Goal: Task Accomplishment & Management: Use online tool/utility

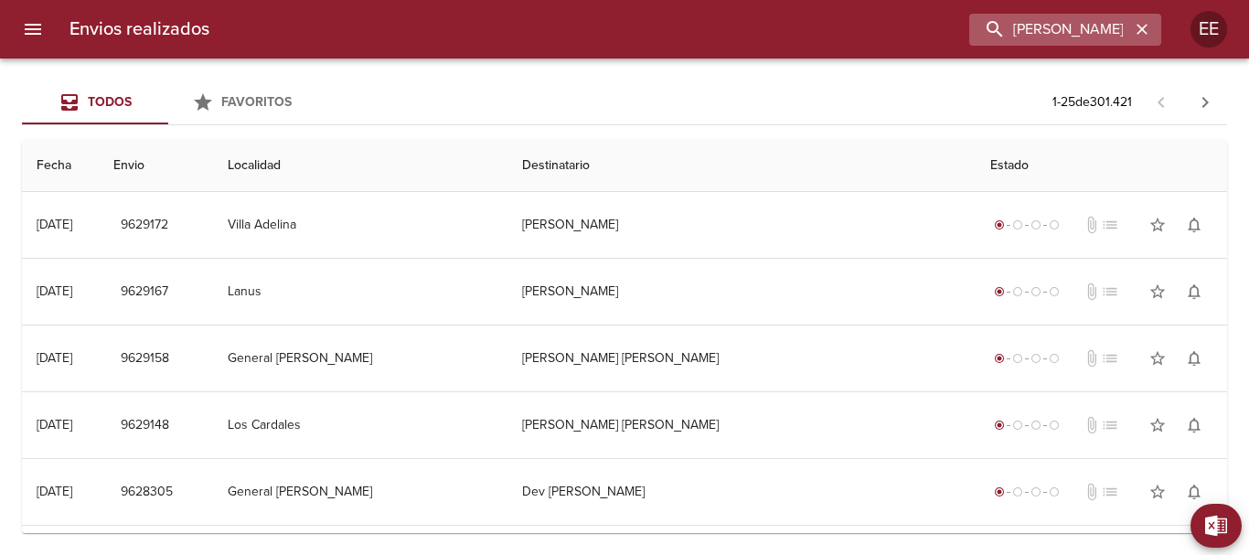
click at [1137, 30] on icon "button" at bounding box center [1141, 29] width 18 height 18
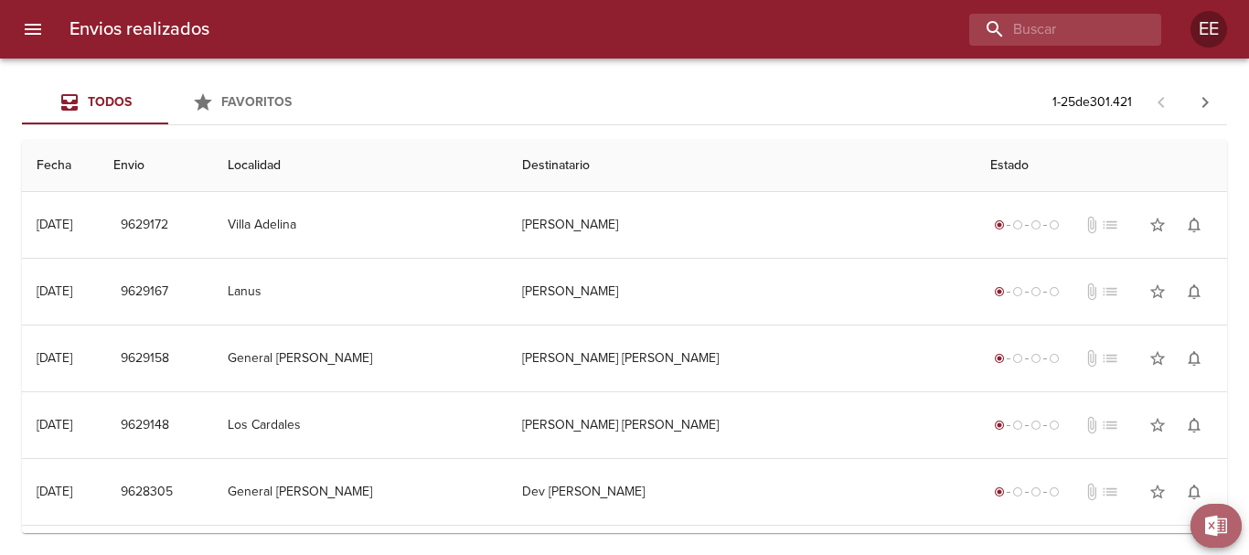
click at [1227, 527] on span "Exportar" at bounding box center [1227, 526] width 0 height 23
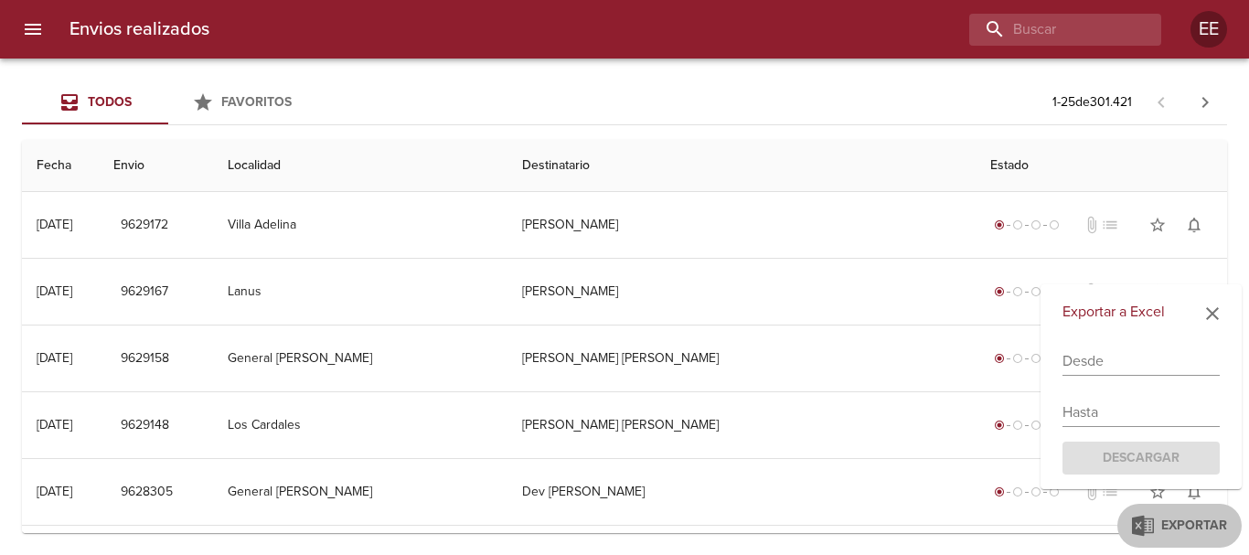
click at [1080, 363] on input "text" at bounding box center [1140, 360] width 157 height 29
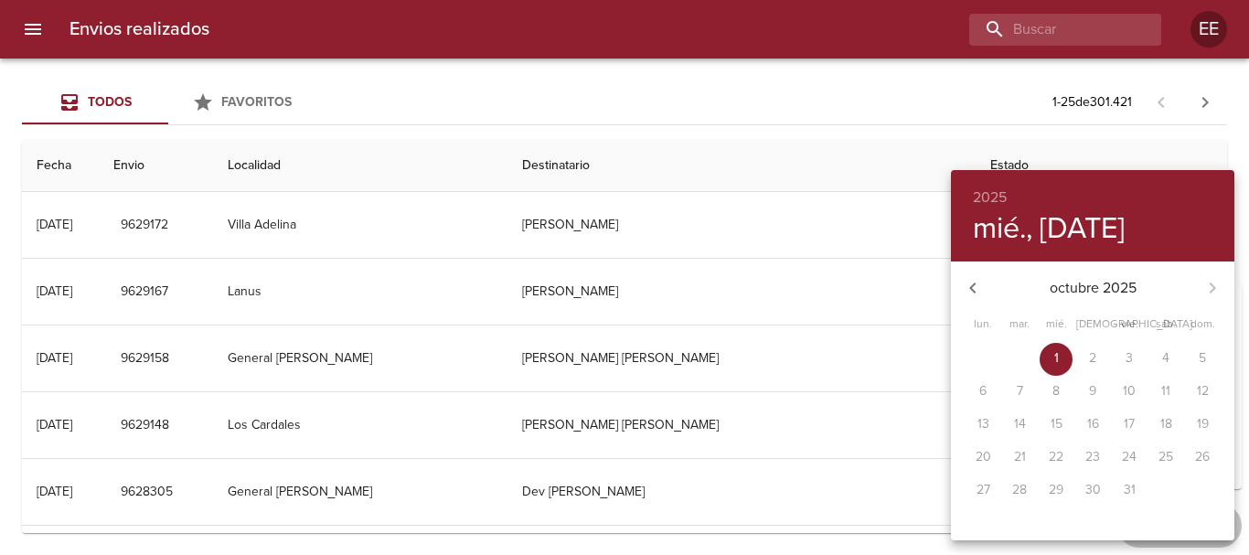
click at [989, 290] on button "button" at bounding box center [973, 288] width 44 height 44
click at [988, 455] on p "22" at bounding box center [982, 457] width 15 height 18
type input "[DATE]"
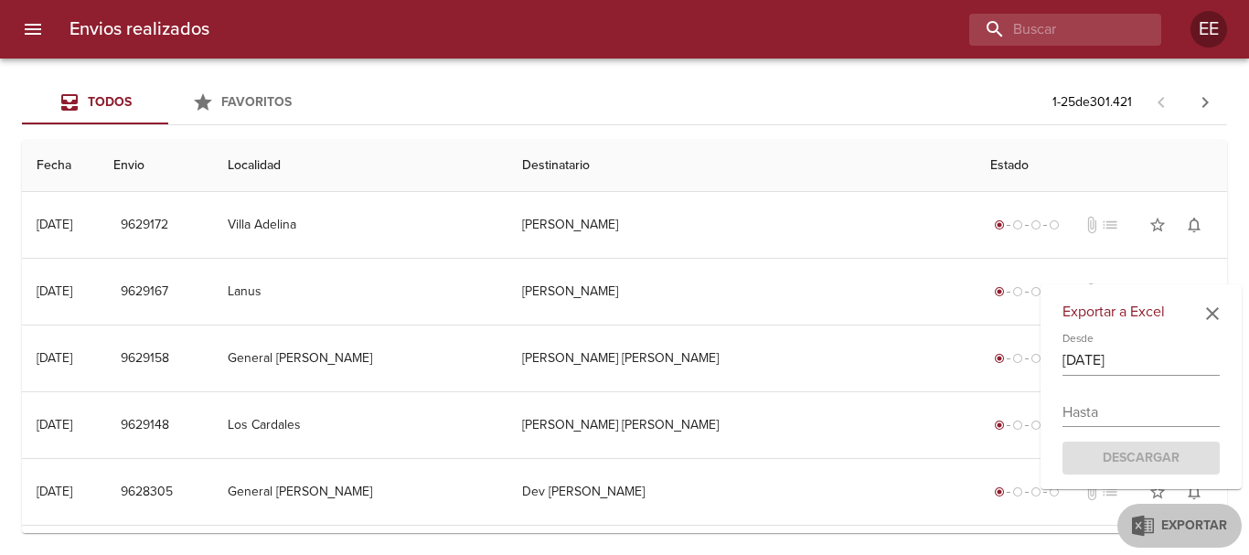
click at [1123, 433] on div "Exportar a Excel Desde [DATE] Hasta Descargar" at bounding box center [1140, 387] width 201 height 206
click at [1122, 419] on input "text" at bounding box center [1140, 412] width 157 height 29
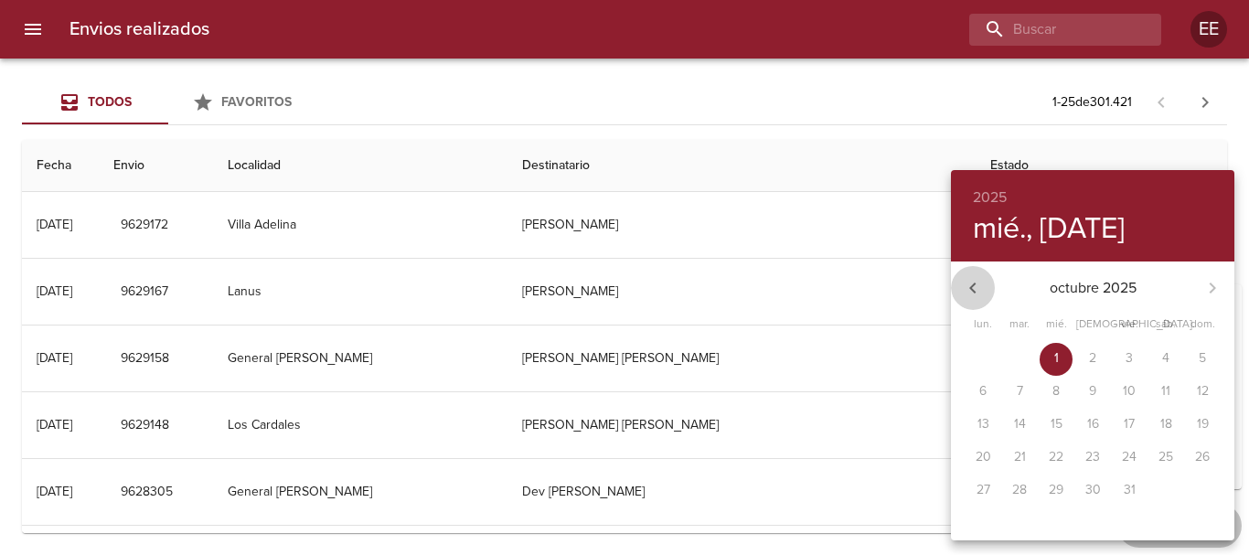
click at [986, 283] on button "button" at bounding box center [973, 288] width 44 height 44
click at [1103, 454] on span "25" at bounding box center [1092, 457] width 33 height 18
type input "[DATE]"
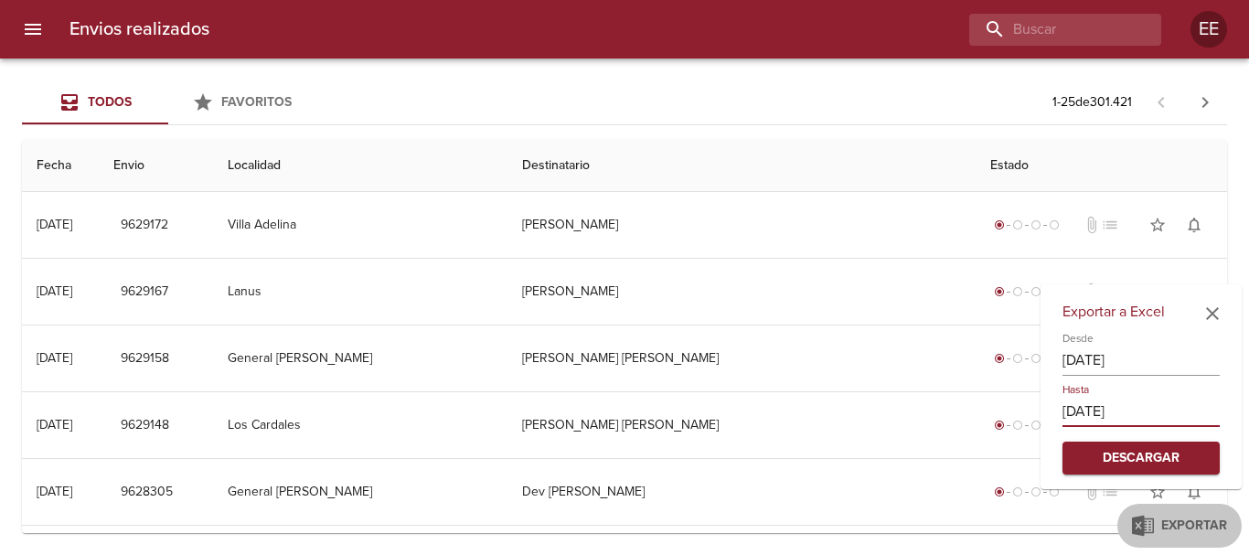
click at [1145, 452] on span "Descargar" at bounding box center [1141, 458] width 128 height 23
